Goal: Task Accomplishment & Management: Manage account settings

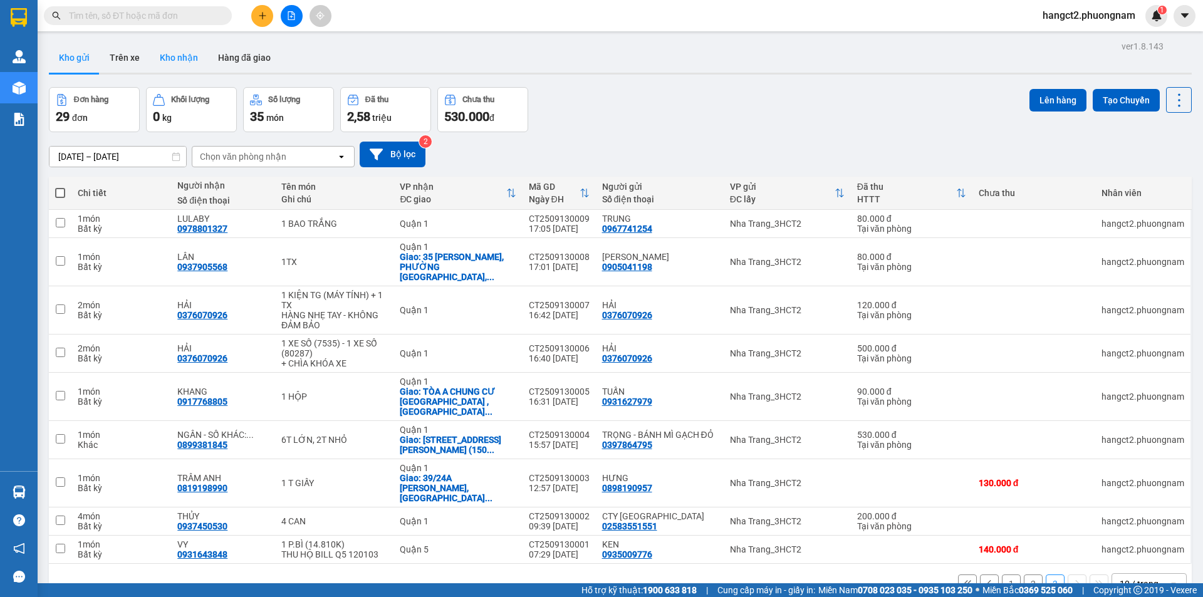
click at [183, 53] on button "Kho nhận" at bounding box center [179, 58] width 58 height 30
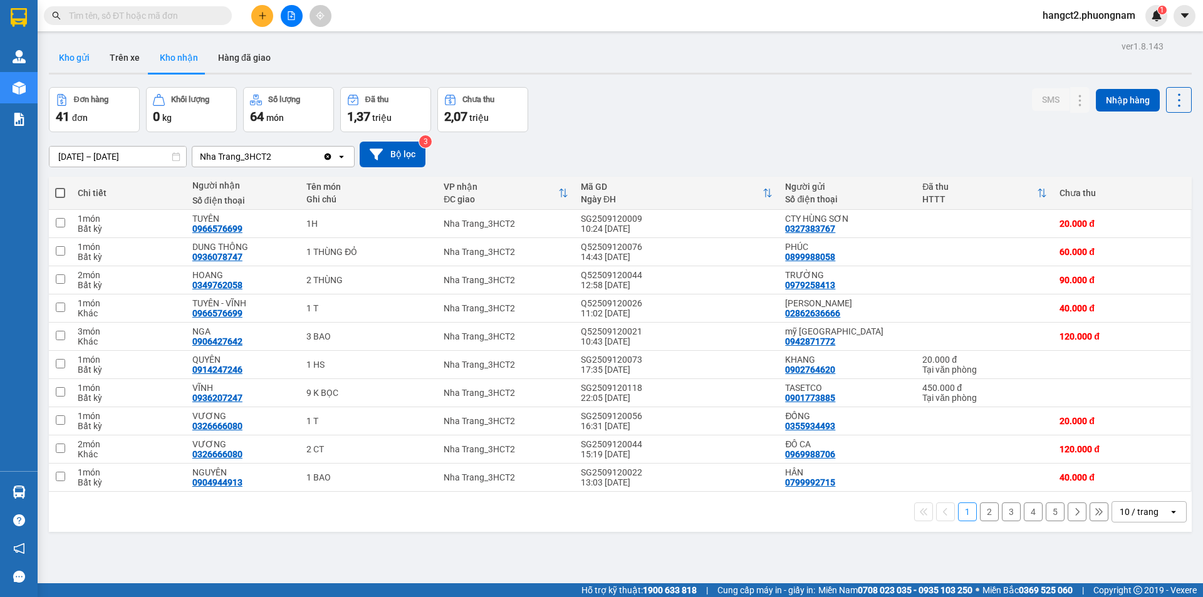
click at [78, 58] on button "Kho gửi" at bounding box center [74, 58] width 51 height 30
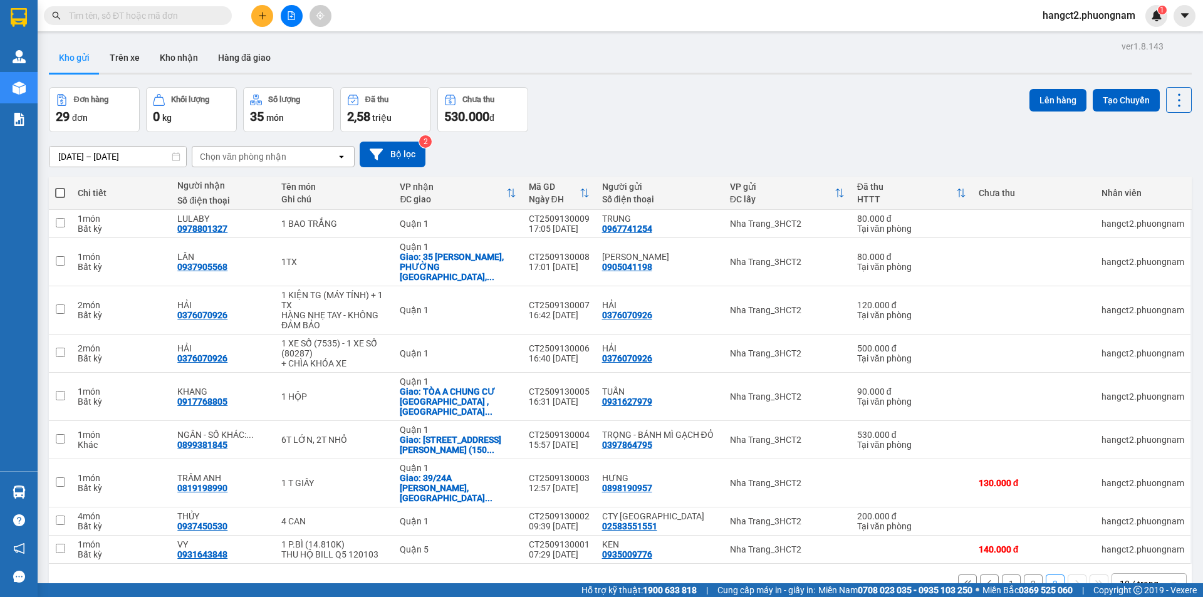
click at [1104, 11] on span "hangct2.phuongnam" at bounding box center [1089, 16] width 113 height 16
click at [1059, 34] on span "Đăng xuất" at bounding box center [1094, 39] width 87 height 14
